Goal: Find specific page/section: Find specific page/section

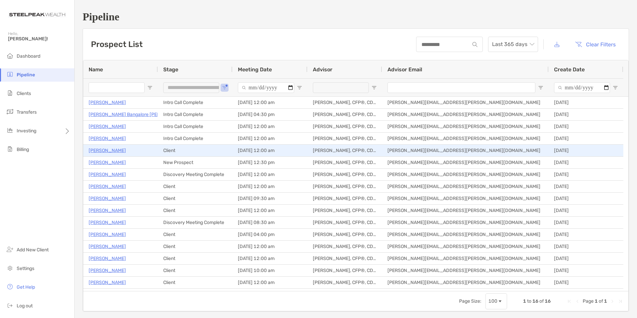
click at [100, 148] on p "[PERSON_NAME]" at bounding box center [107, 150] width 37 height 8
